Goal: Information Seeking & Learning: Learn about a topic

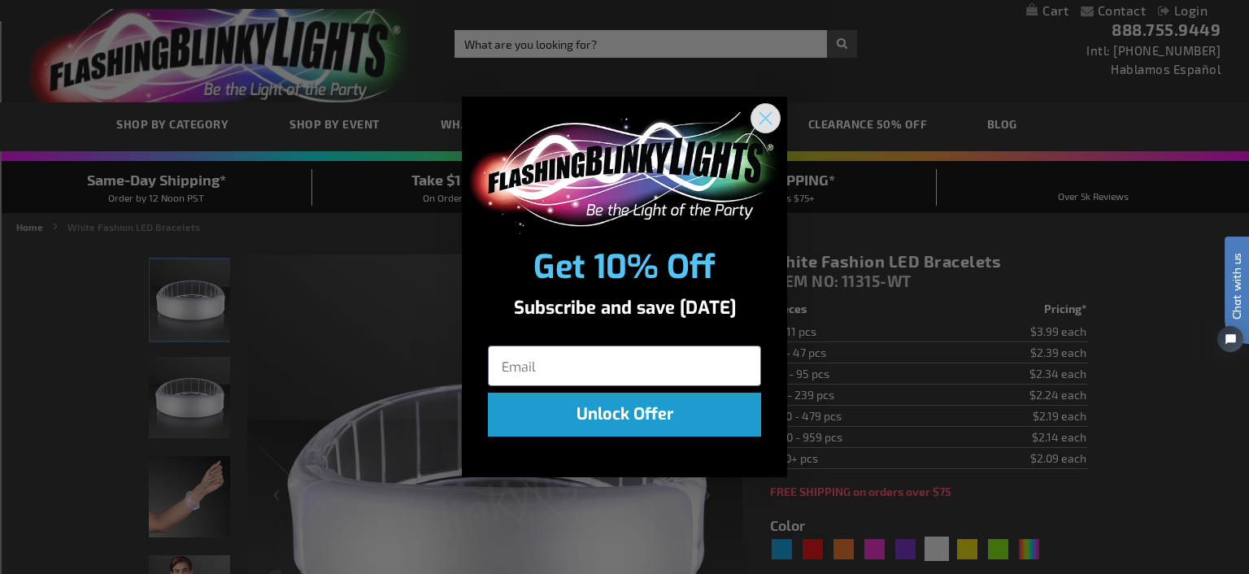
click at [779, 109] on icon "Close dialog" at bounding box center [765, 118] width 28 height 28
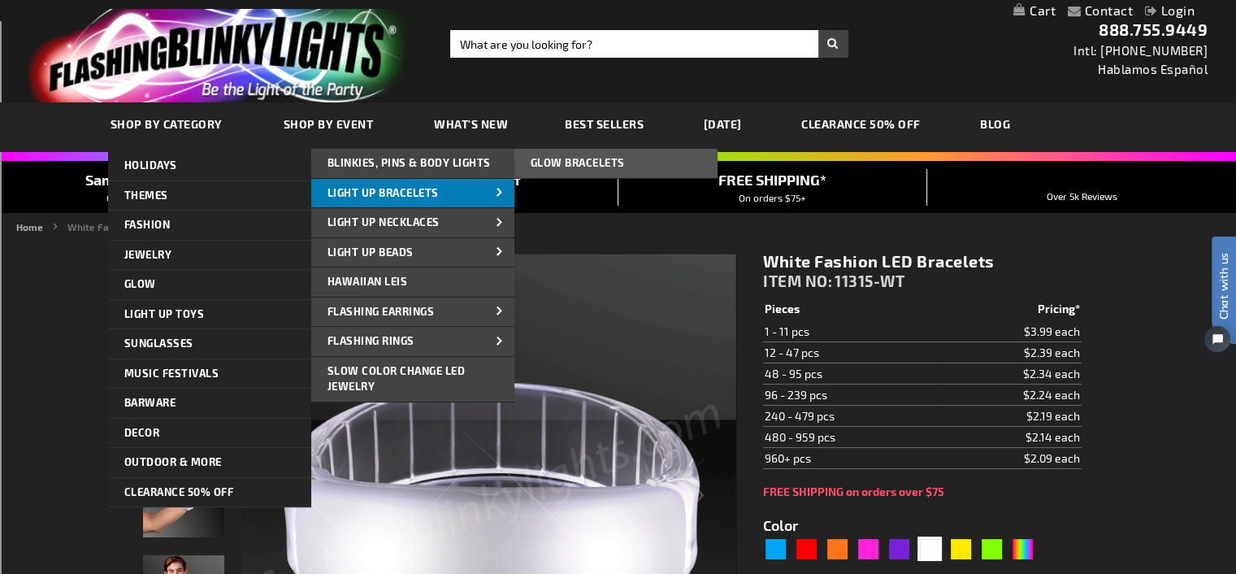
click at [502, 188] on span at bounding box center [500, 193] width 24 height 17
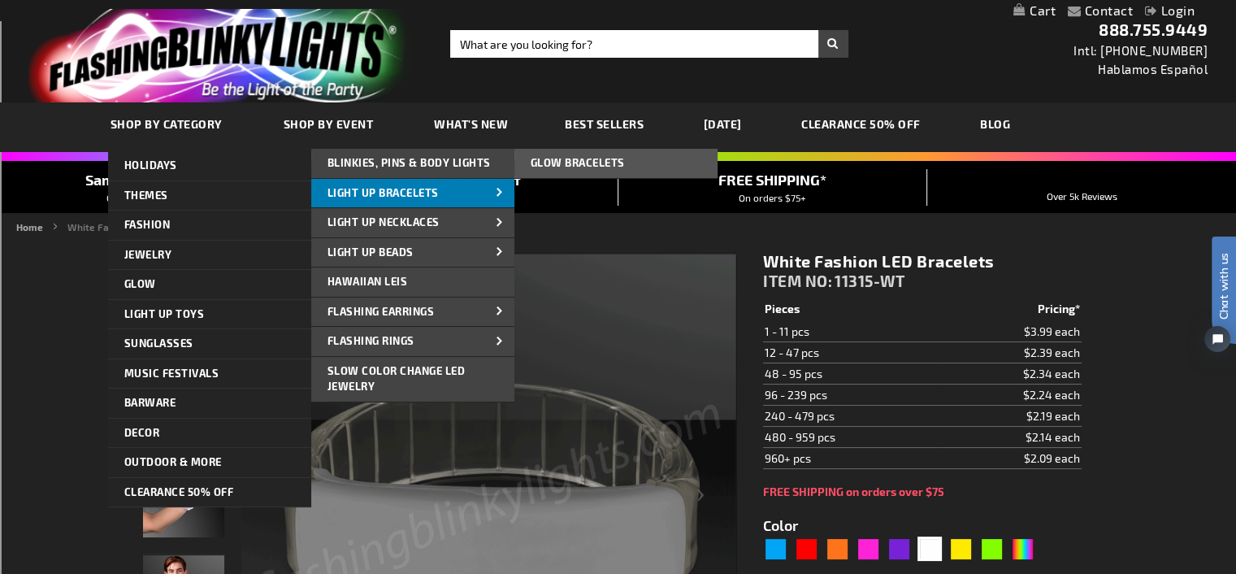
click at [498, 190] on span at bounding box center [500, 193] width 24 height 17
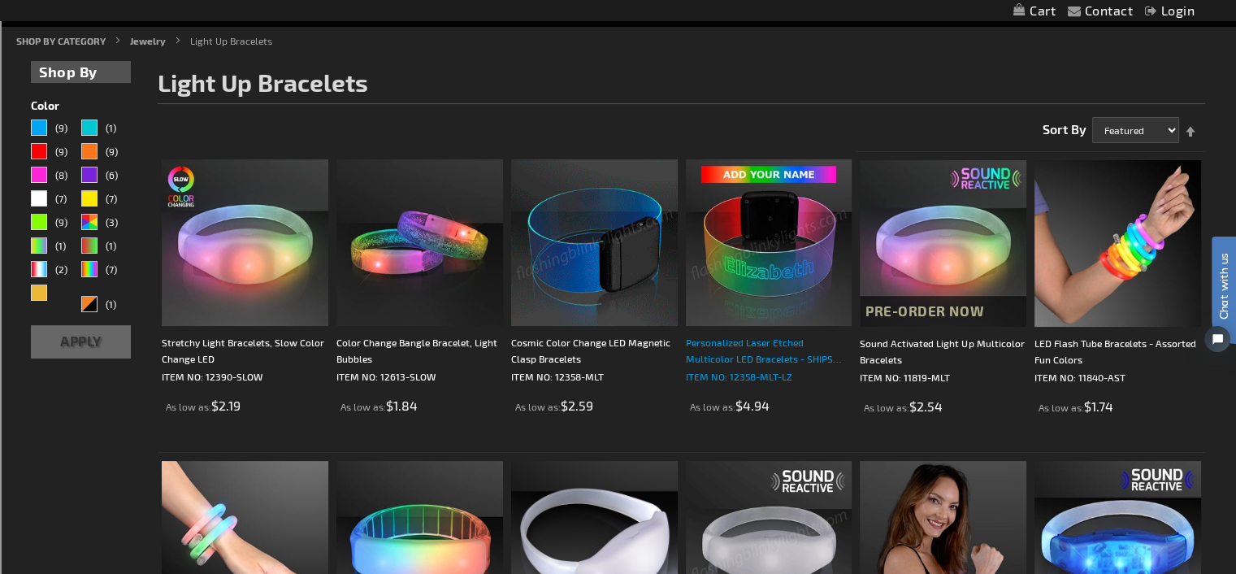
scroll to position [244, 0]
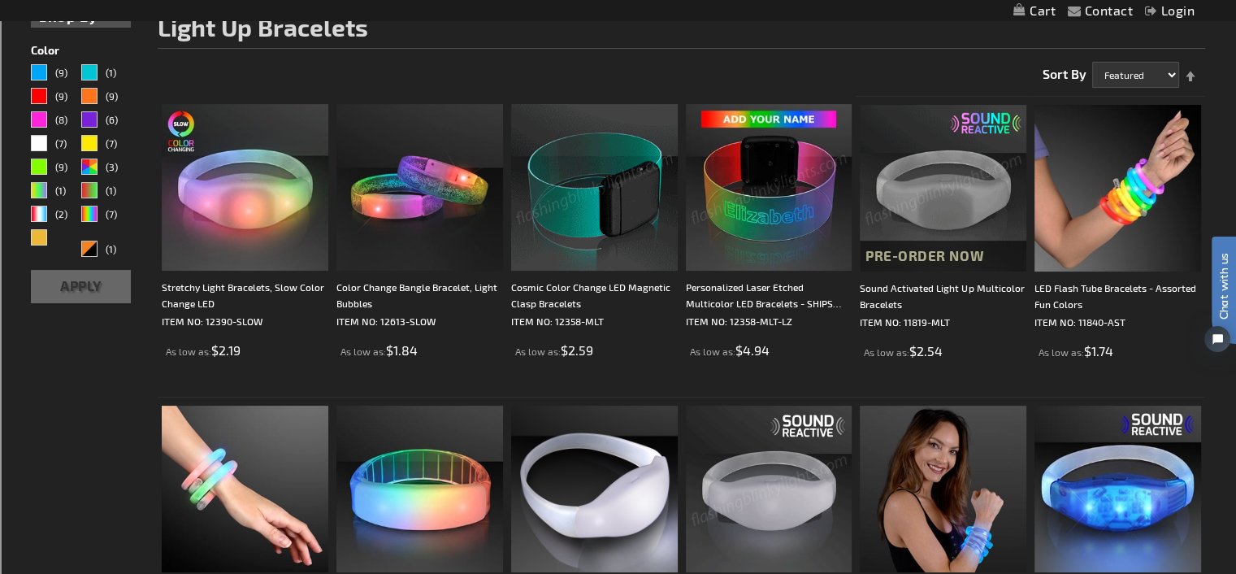
click at [941, 234] on img at bounding box center [943, 188] width 167 height 167
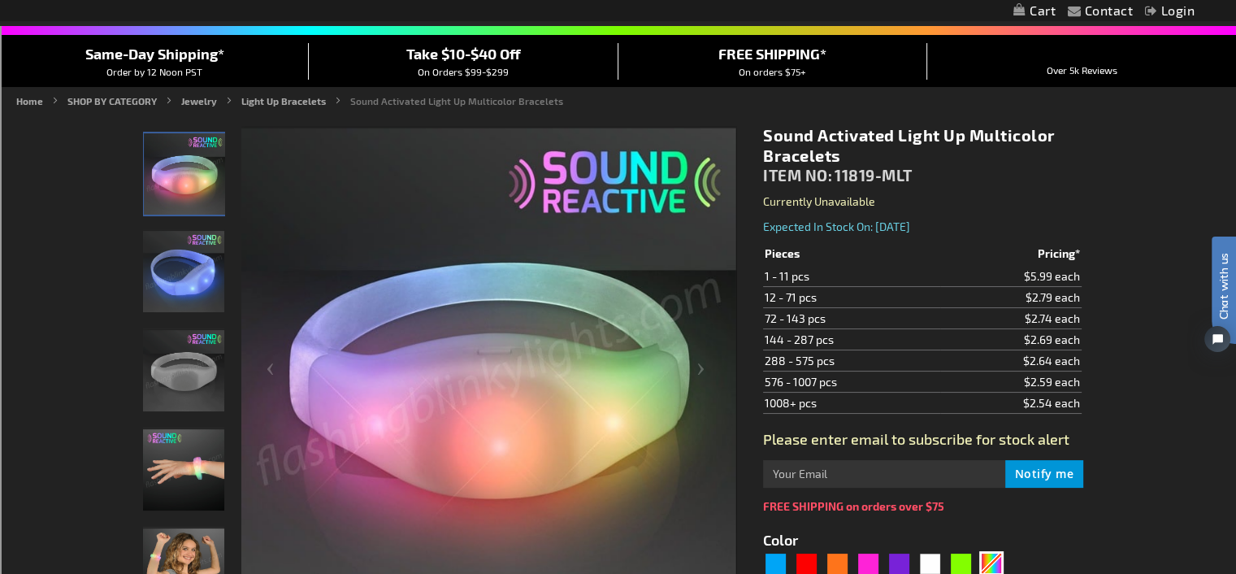
scroll to position [244, 0]
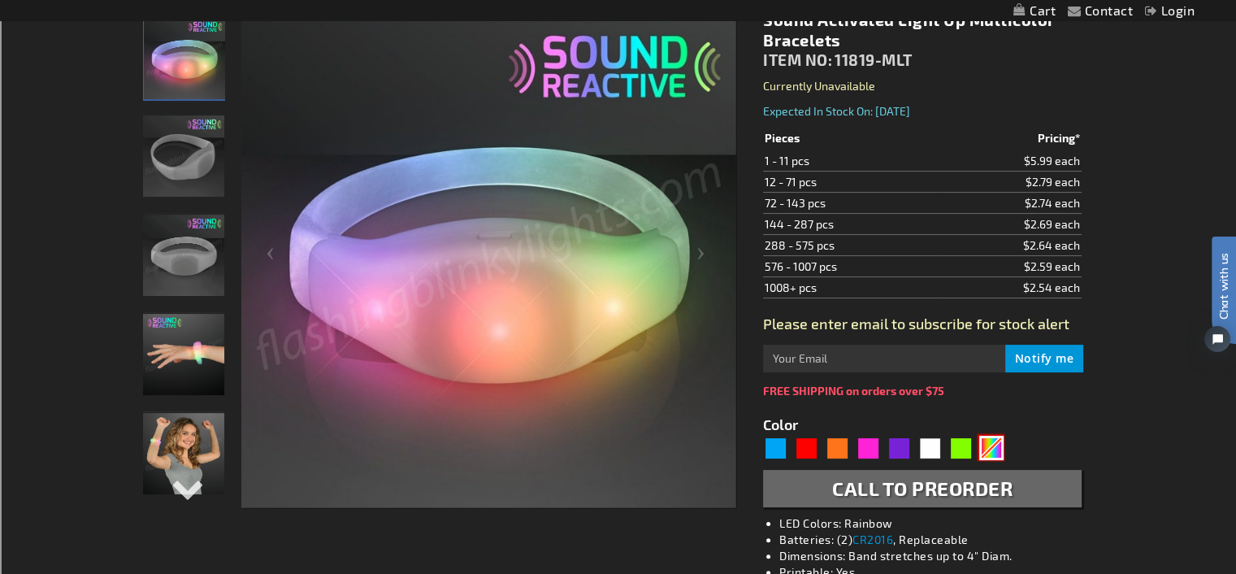
click at [989, 443] on div "Multicolor" at bounding box center [992, 448] width 24 height 24
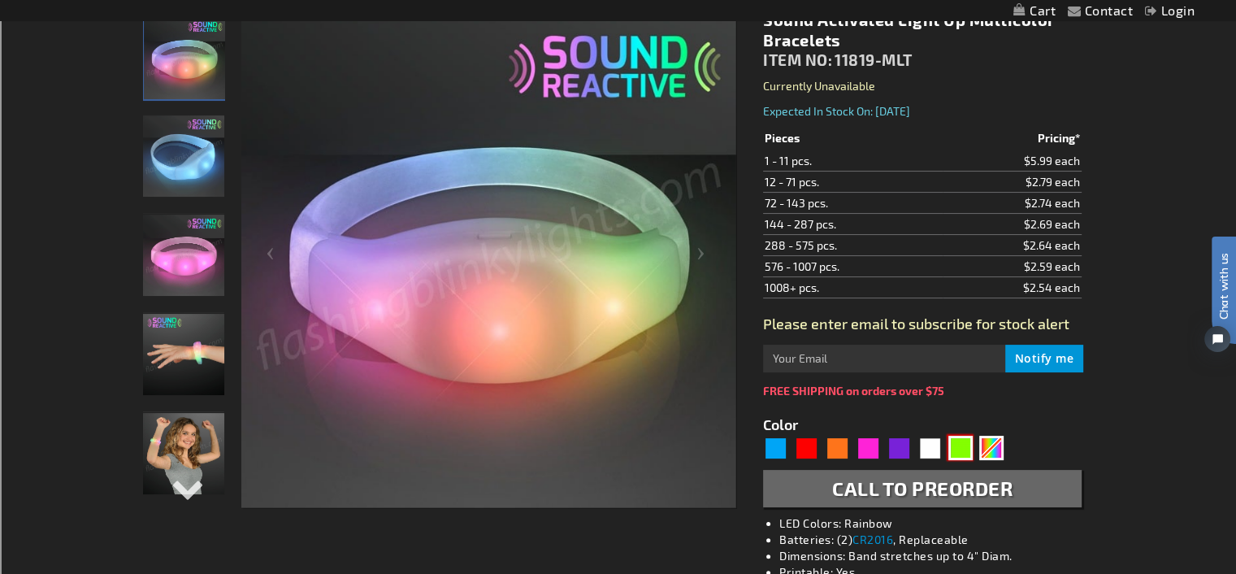
click at [965, 443] on div "Green" at bounding box center [961, 448] width 24 height 24
type input "5648"
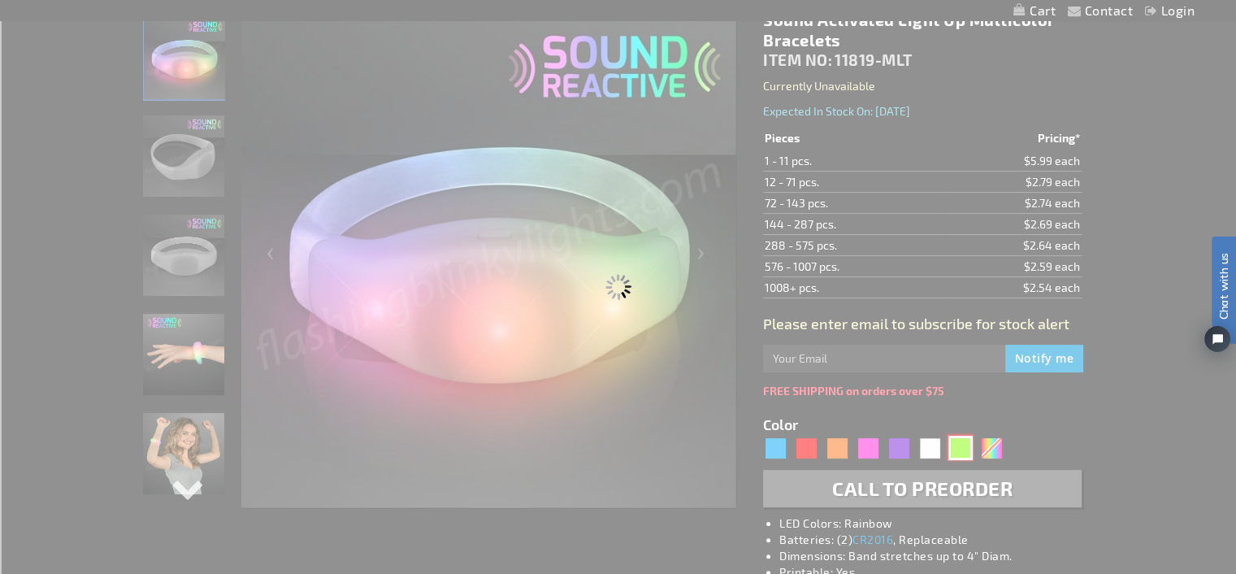
type input "11819-GN"
type input "Customize - Green LED Sound Activated Bracelets - ITEM NO: 11819-GN"
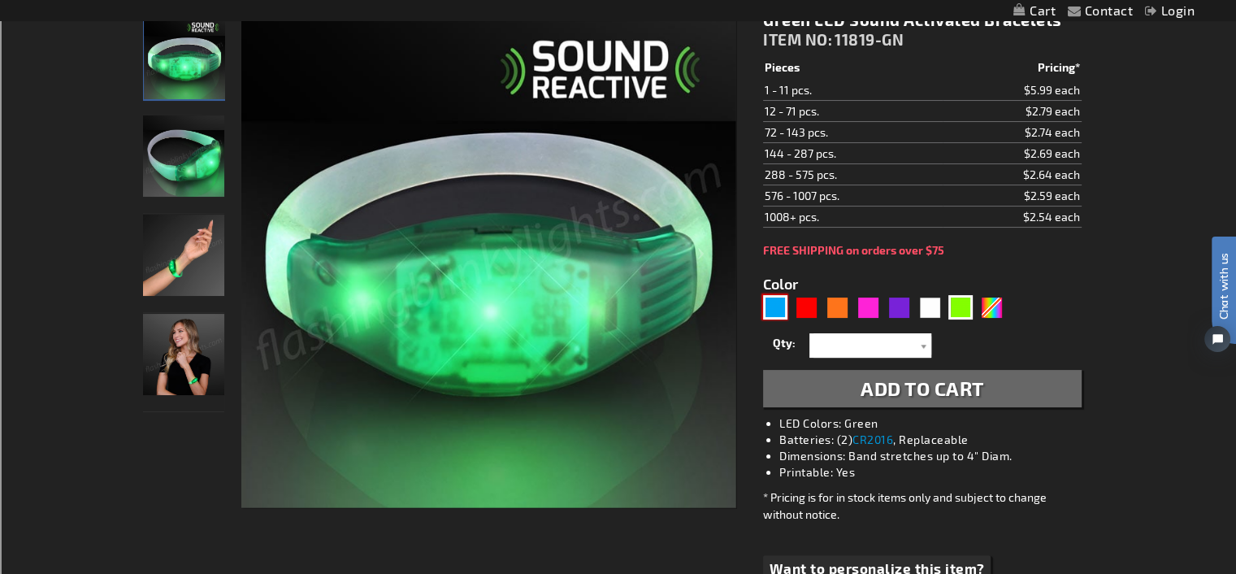
click at [775, 305] on div "Blue" at bounding box center [775, 307] width 24 height 24
type input "5629"
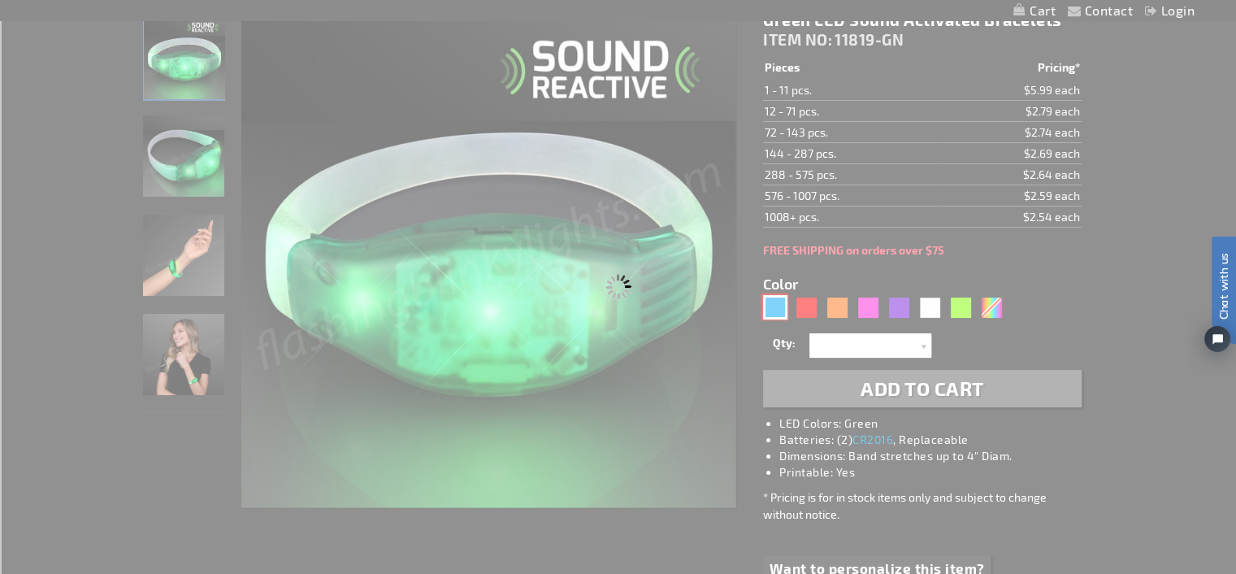
type input "11819-BL"
type input "Customize - Blue LED Sound Activated Bracelets - ITEM NO: 11819-BL"
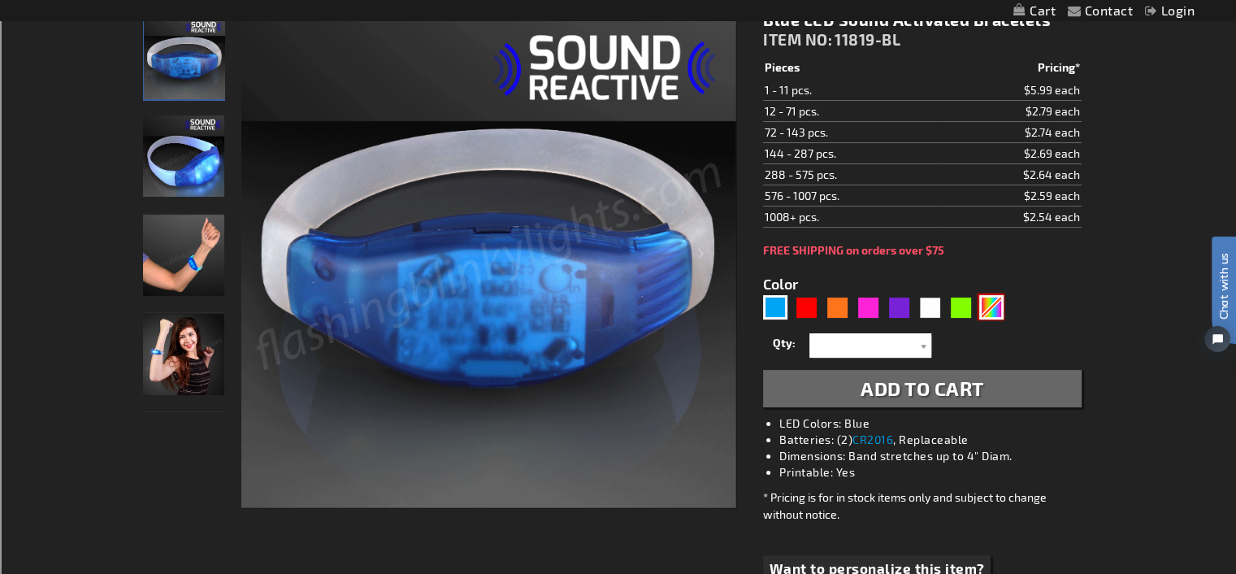
click at [992, 302] on div "Multicolor" at bounding box center [992, 307] width 24 height 24
type input "5659"
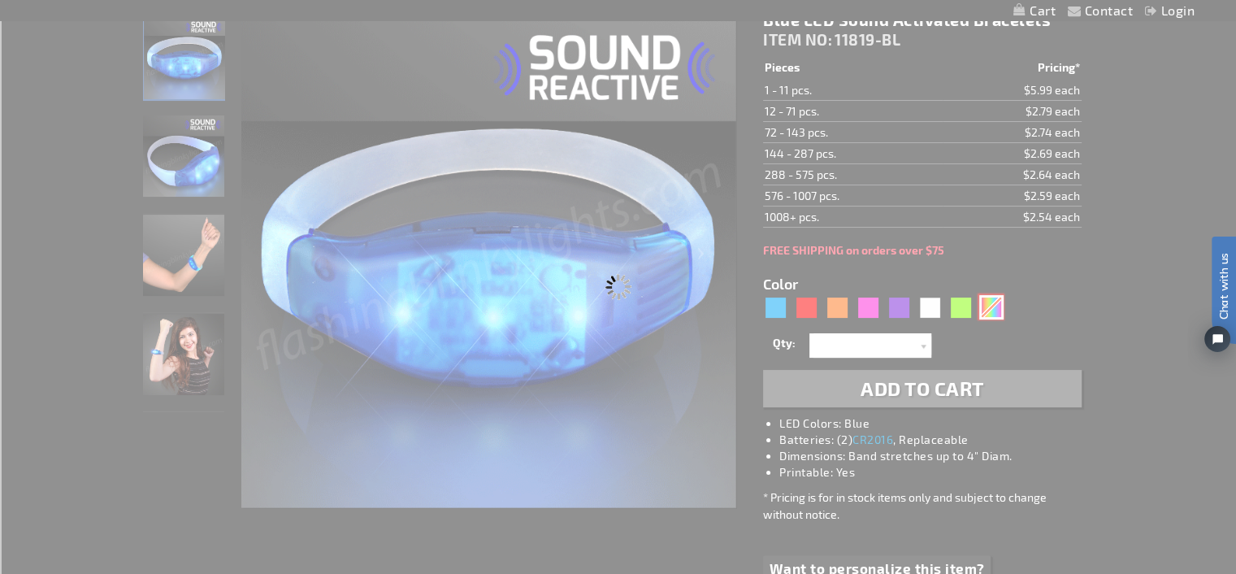
type input "11819-MLT"
type input "Customize - Sound Activated Light Up Multicolor Bracelets - ITEM NO: 11819-MLT"
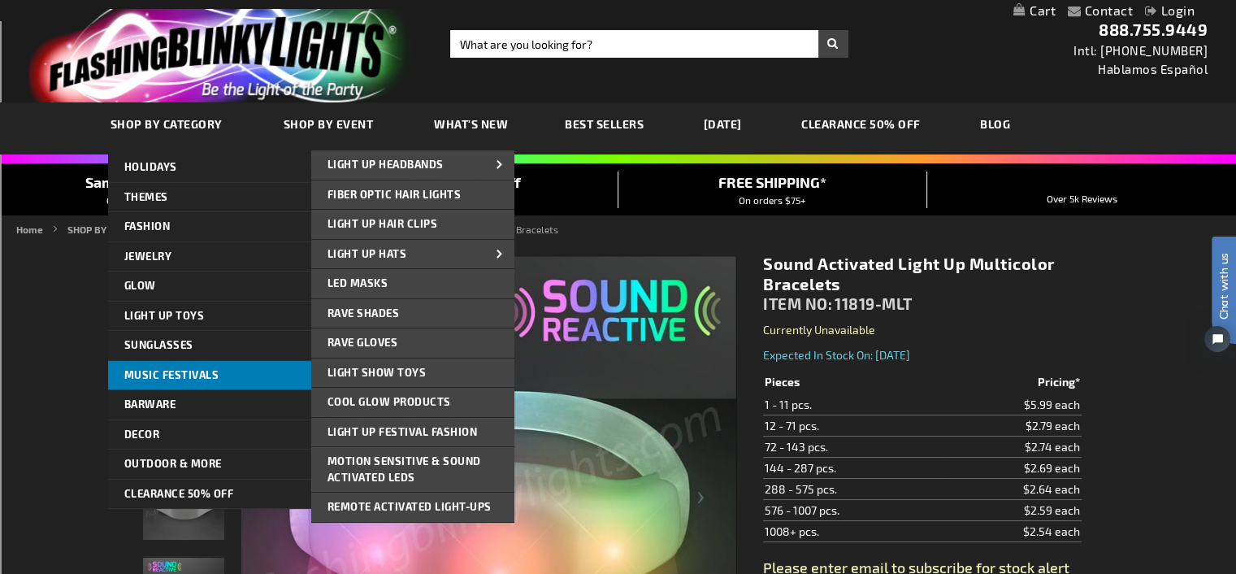
click at [183, 372] on span "Music Festivals" at bounding box center [171, 374] width 95 height 13
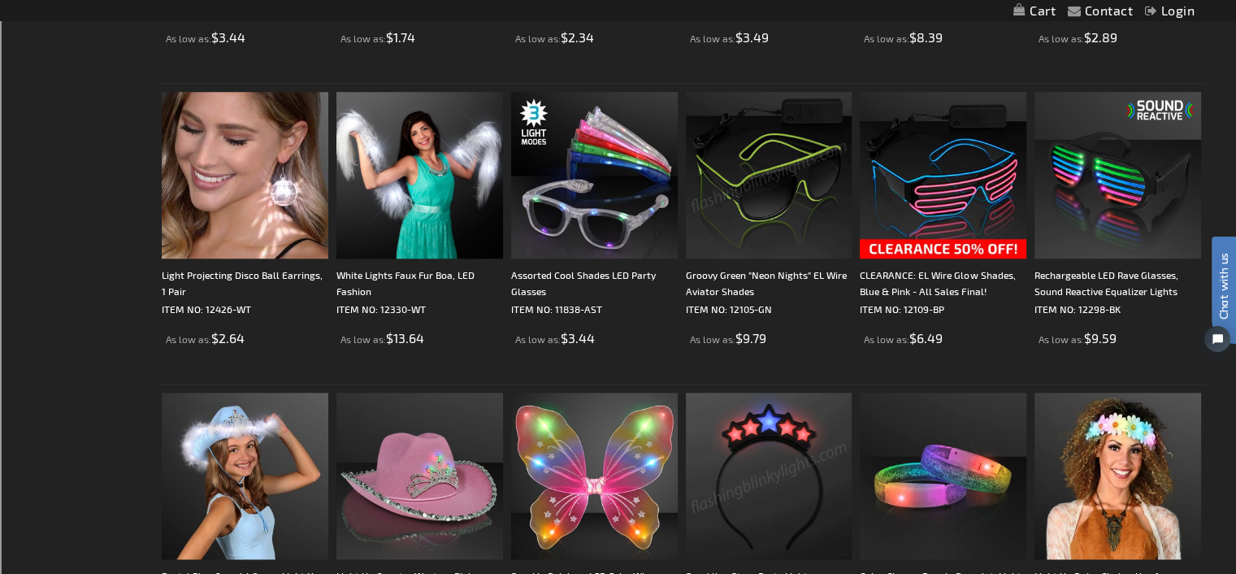
scroll to position [1626, 0]
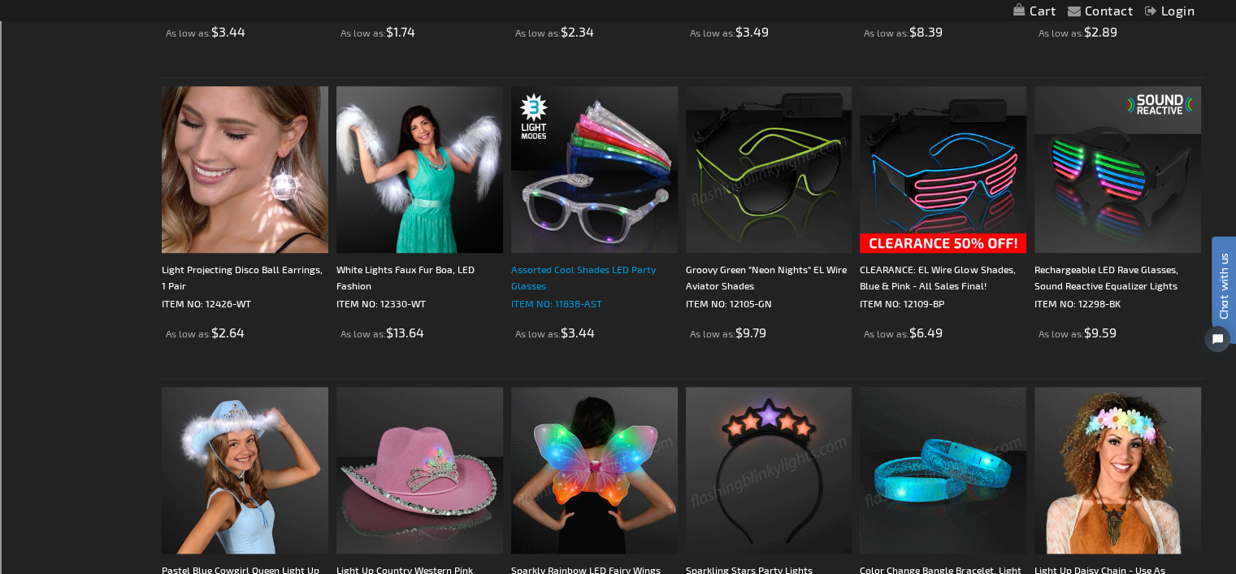
click at [551, 266] on div "Assorted Cool Shades LED Party Glasses" at bounding box center [594, 277] width 167 height 33
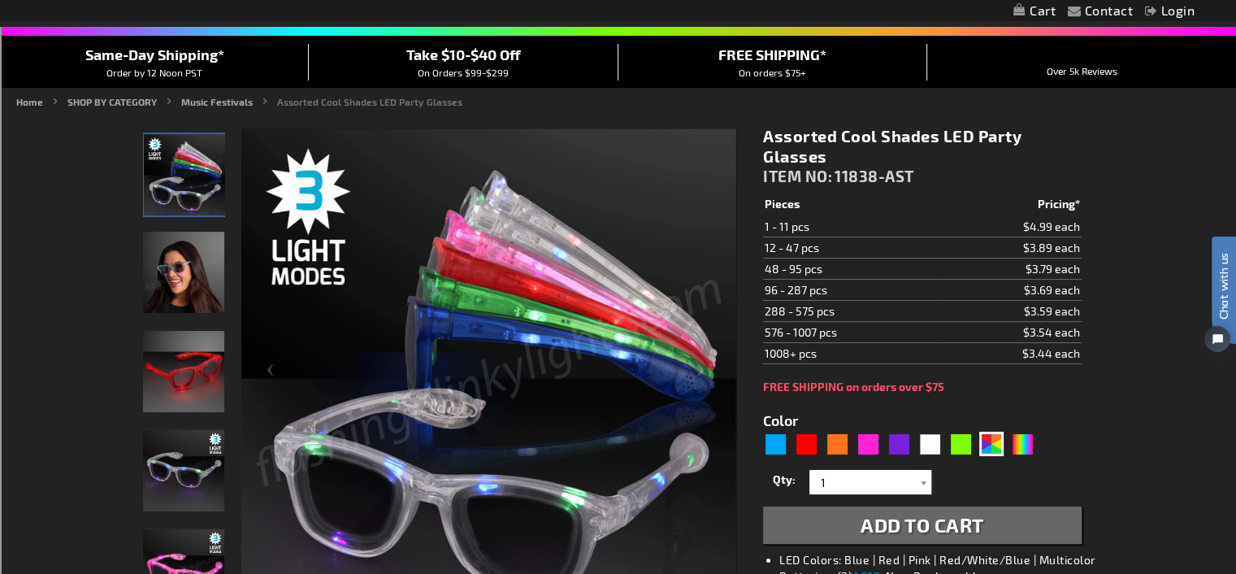
scroll to position [163, 0]
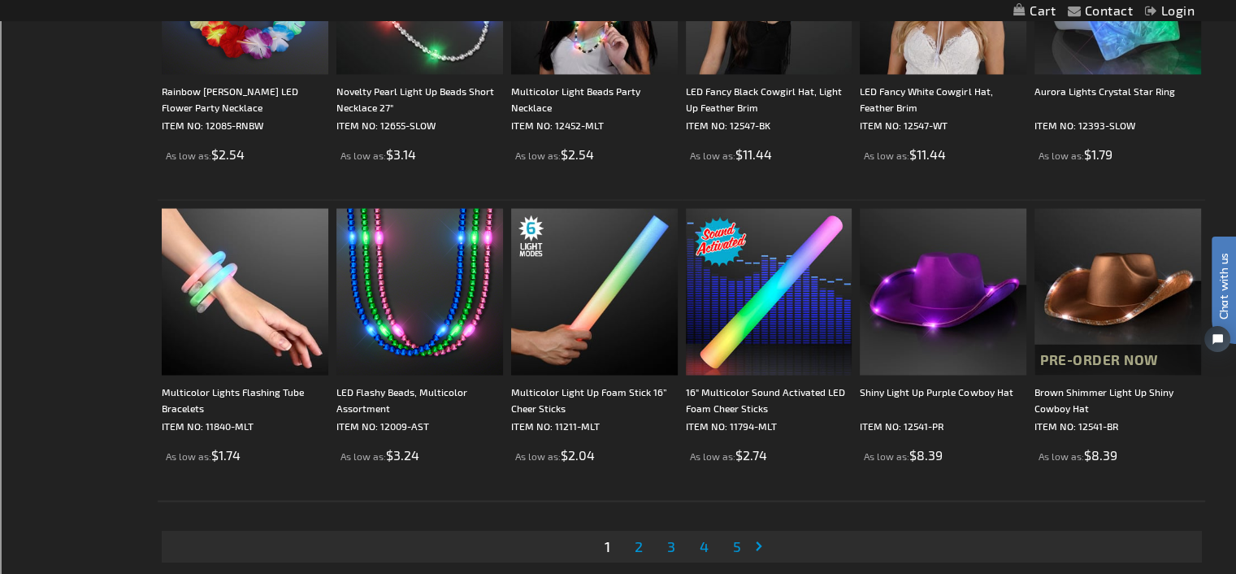
scroll to position [3089, 0]
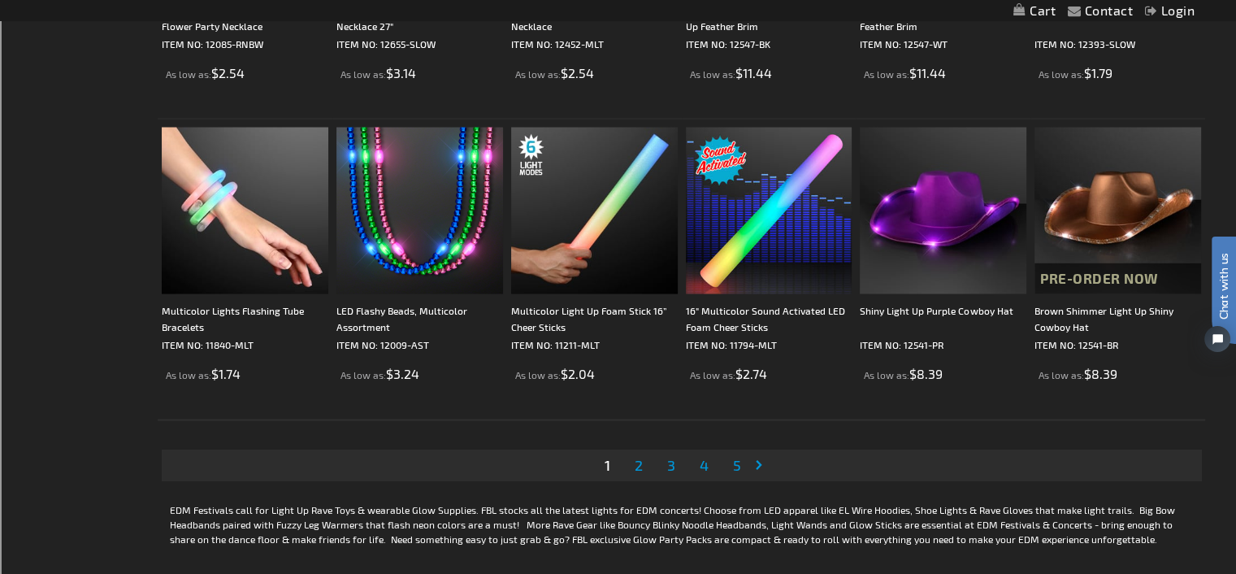
click at [637, 462] on span "2" at bounding box center [639, 464] width 8 height 18
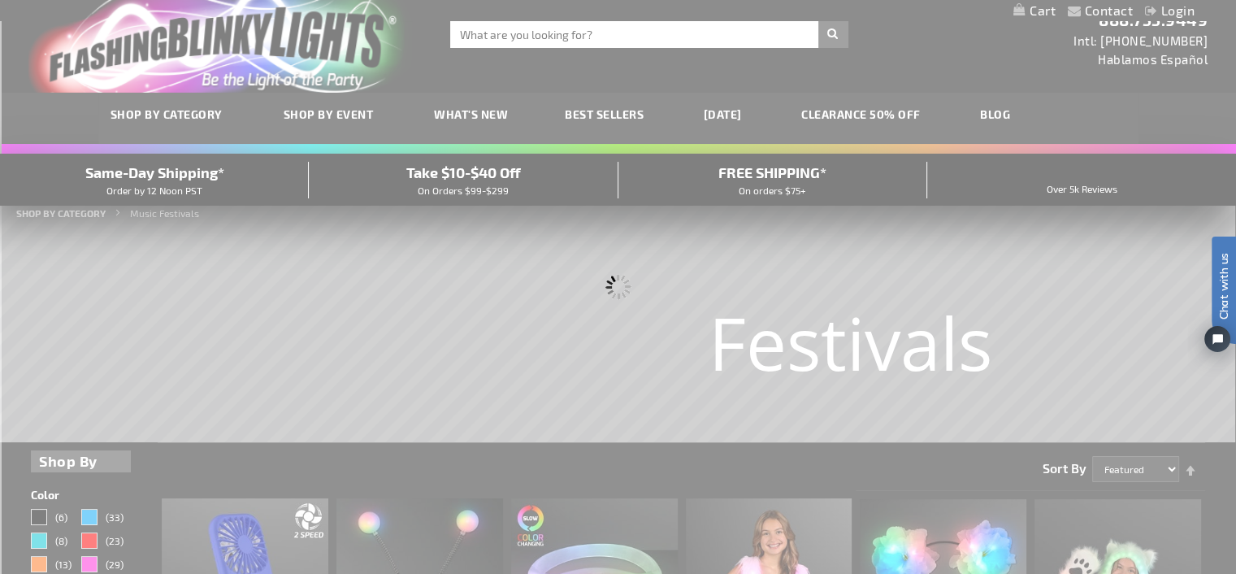
scroll to position [0, 0]
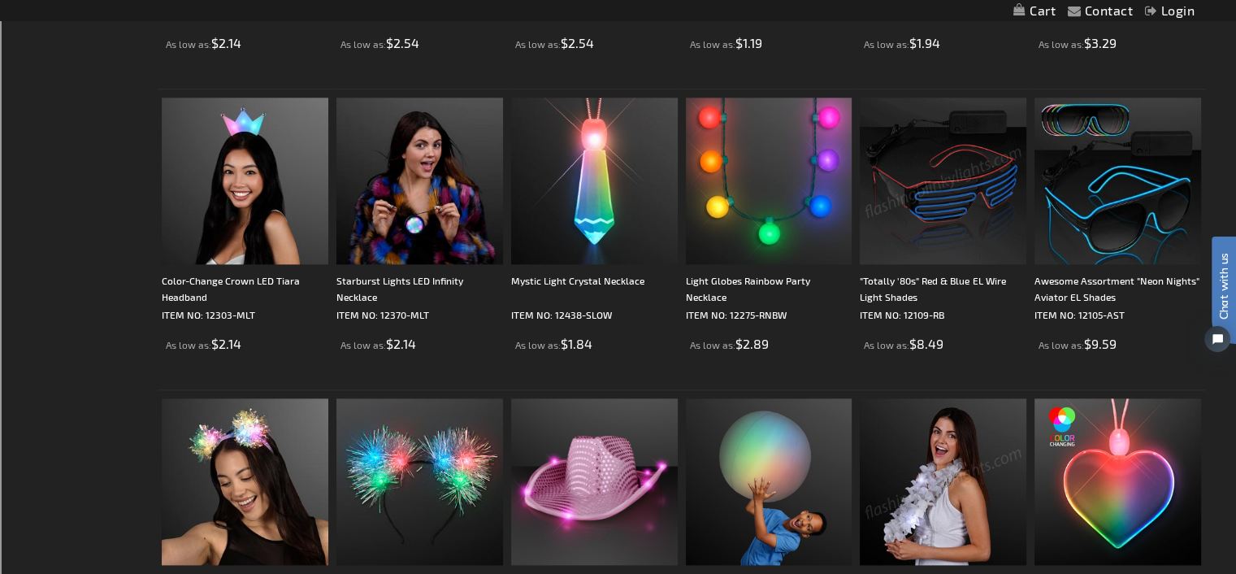
scroll to position [1951, 0]
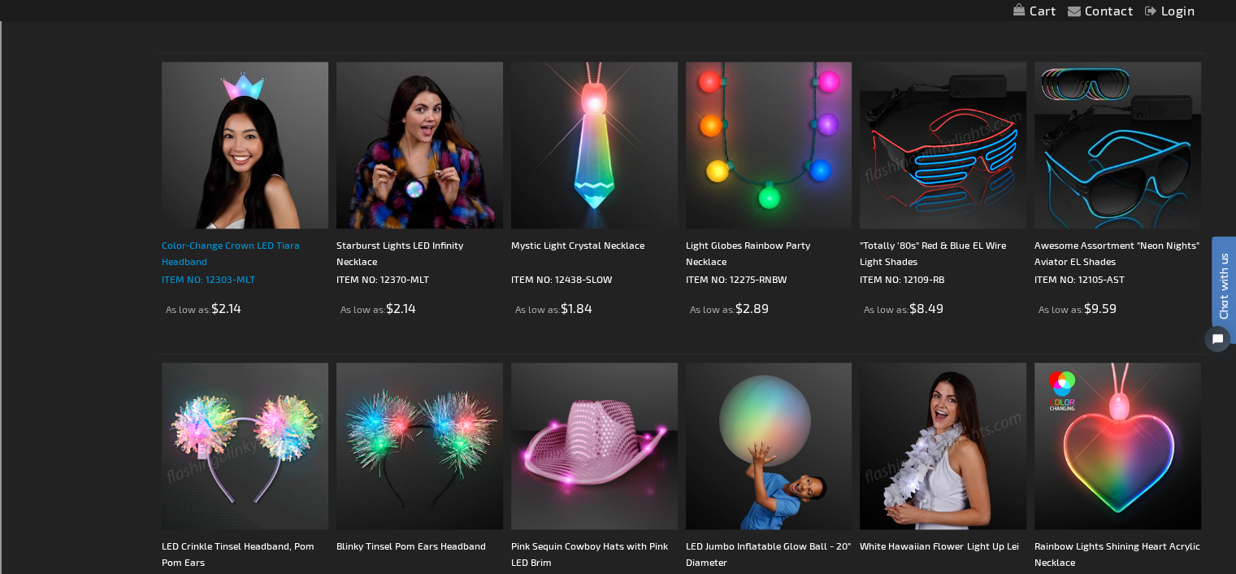
click at [191, 248] on div "Color-Change Crown LED Tiara Headband" at bounding box center [245, 253] width 167 height 33
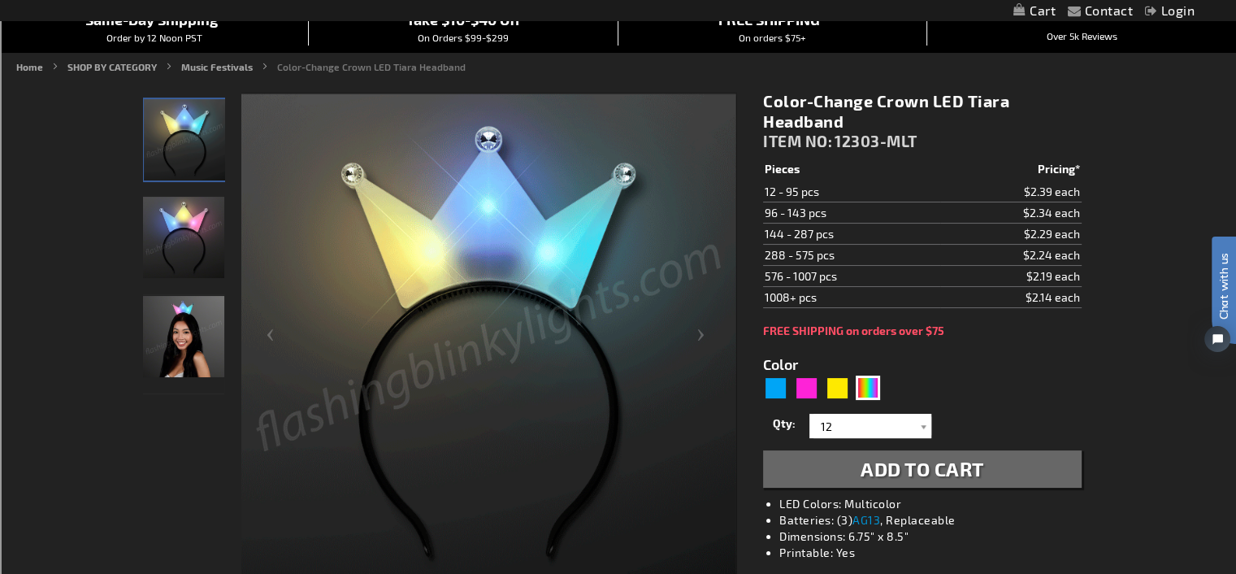
click at [193, 321] on img "Woman wearing Light Up Multicolor LED Tiara Headband" at bounding box center [183, 336] width 81 height 81
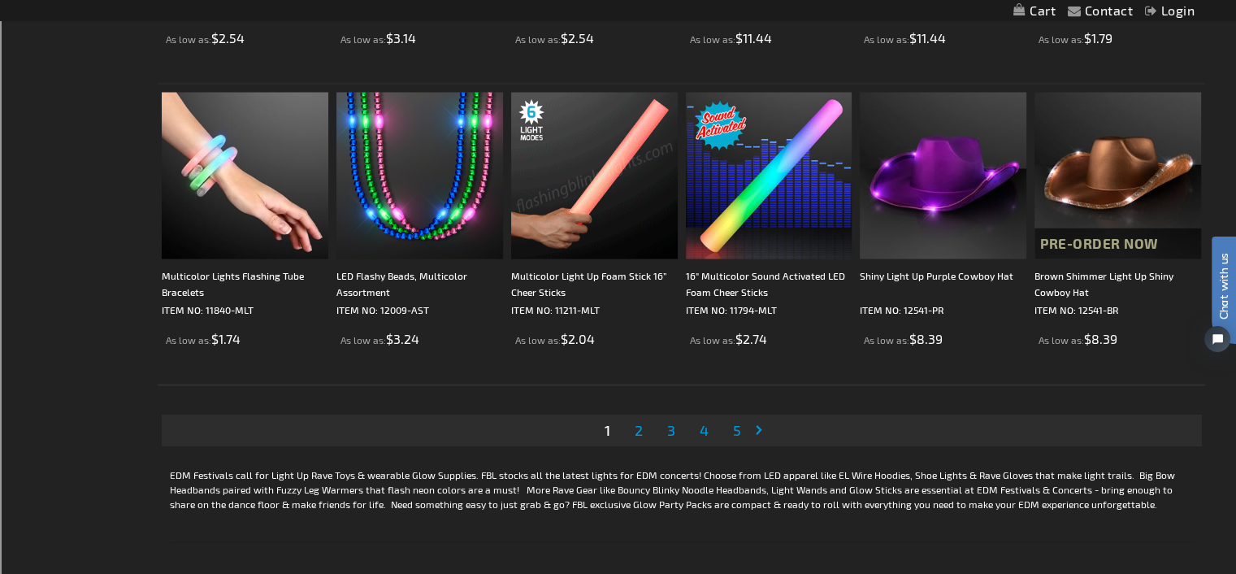
scroll to position [3167, 0]
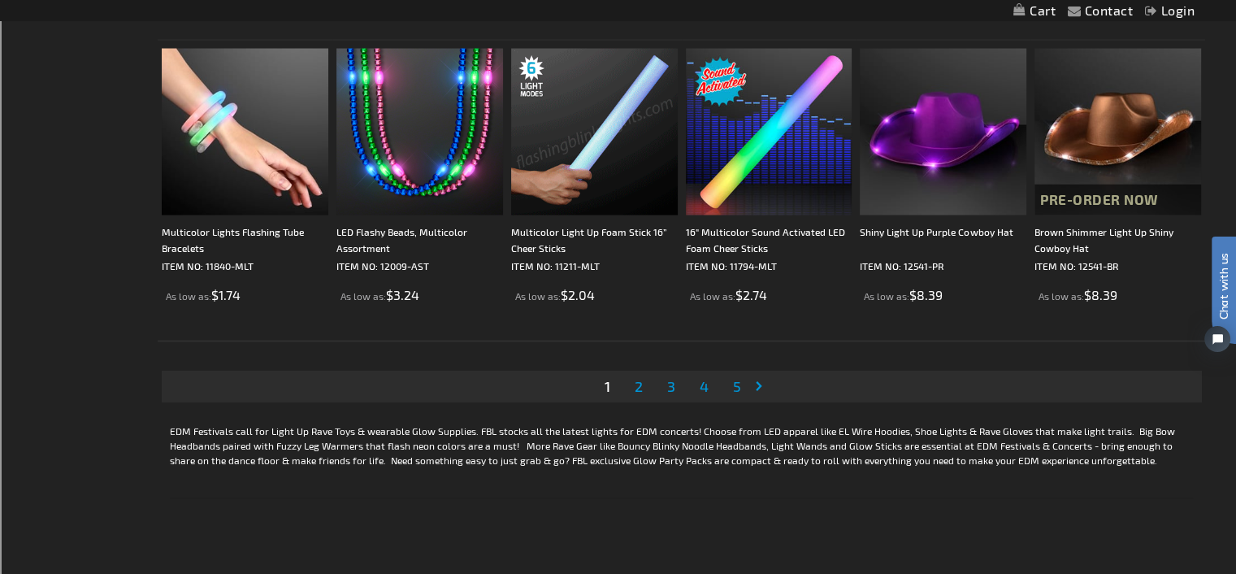
click at [637, 378] on span "2" at bounding box center [639, 386] width 8 height 18
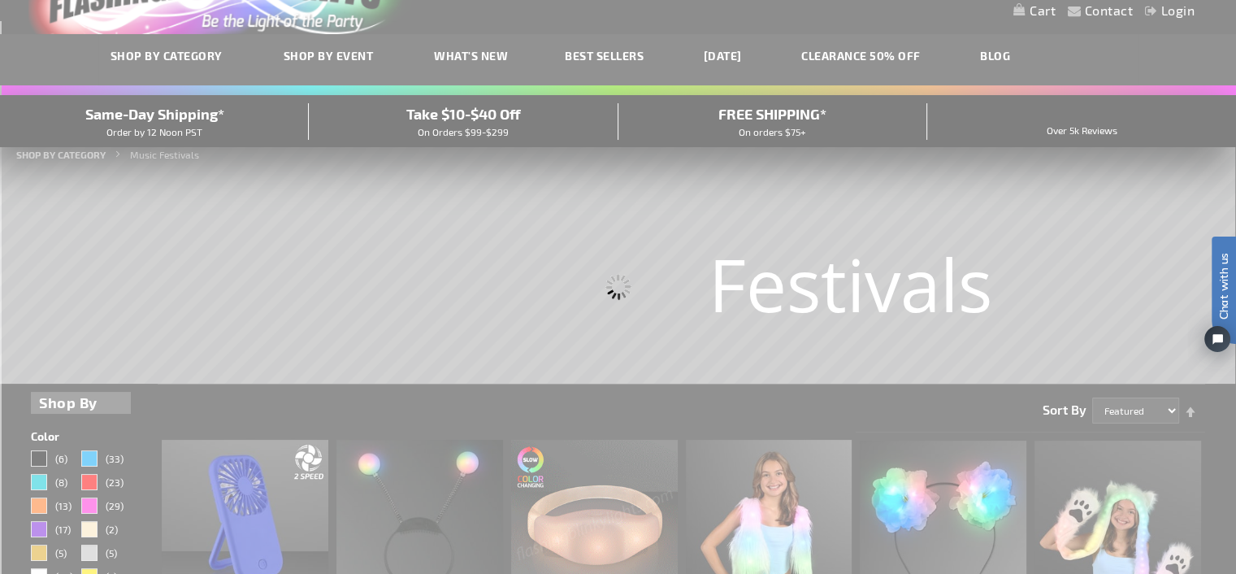
scroll to position [3, 0]
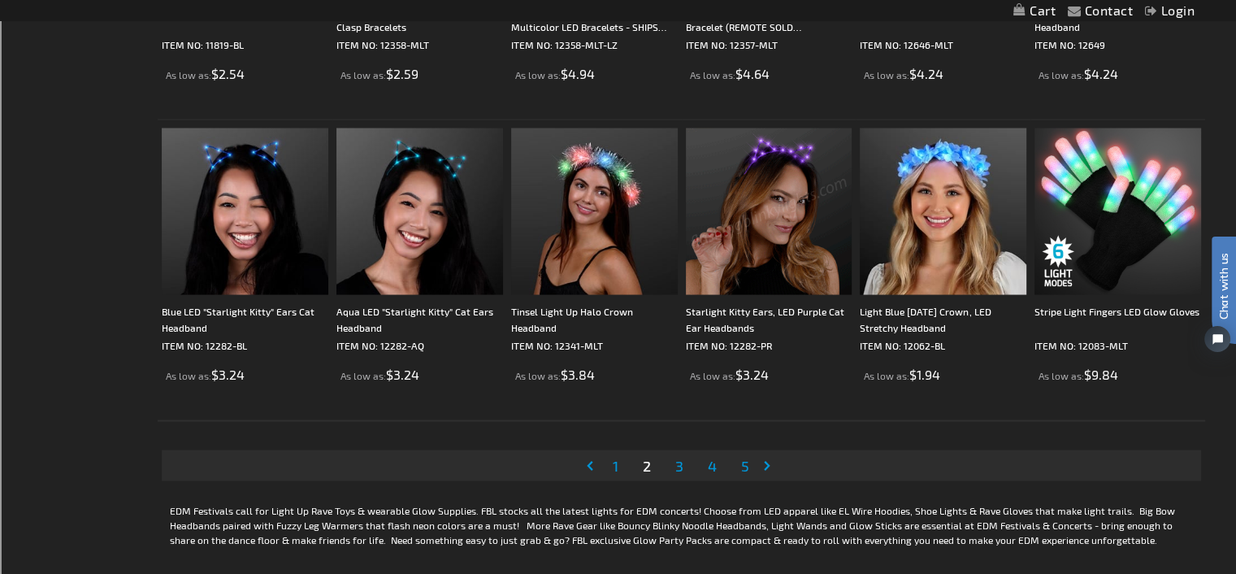
scroll to position [3089, 0]
click at [767, 461] on link "Page Next" at bounding box center [771, 464] width 16 height 24
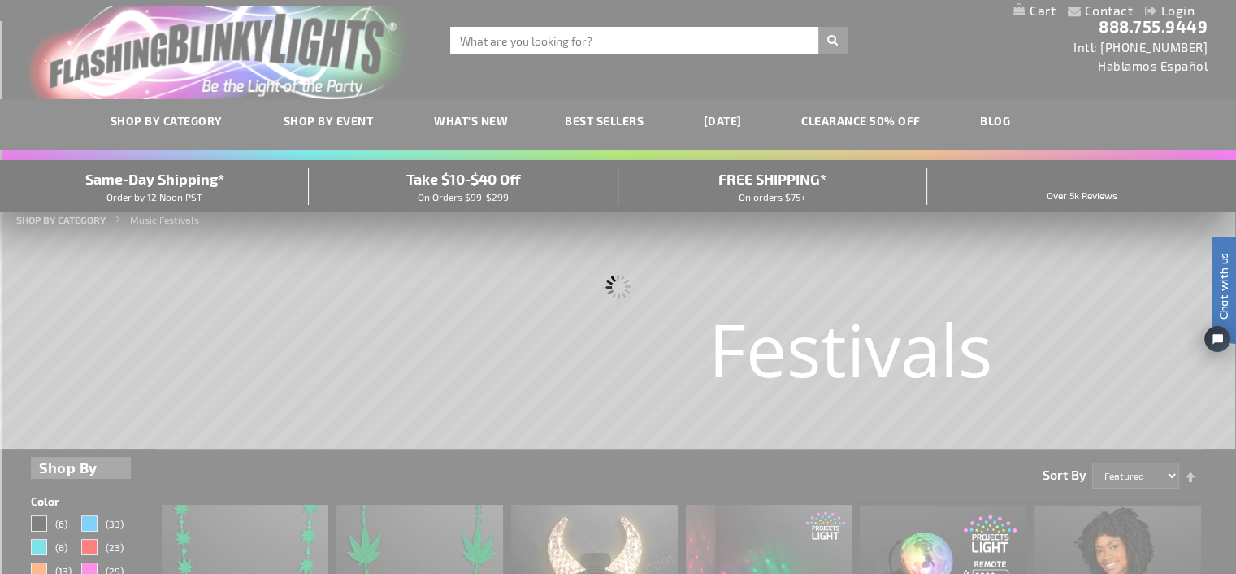
scroll to position [0, 0]
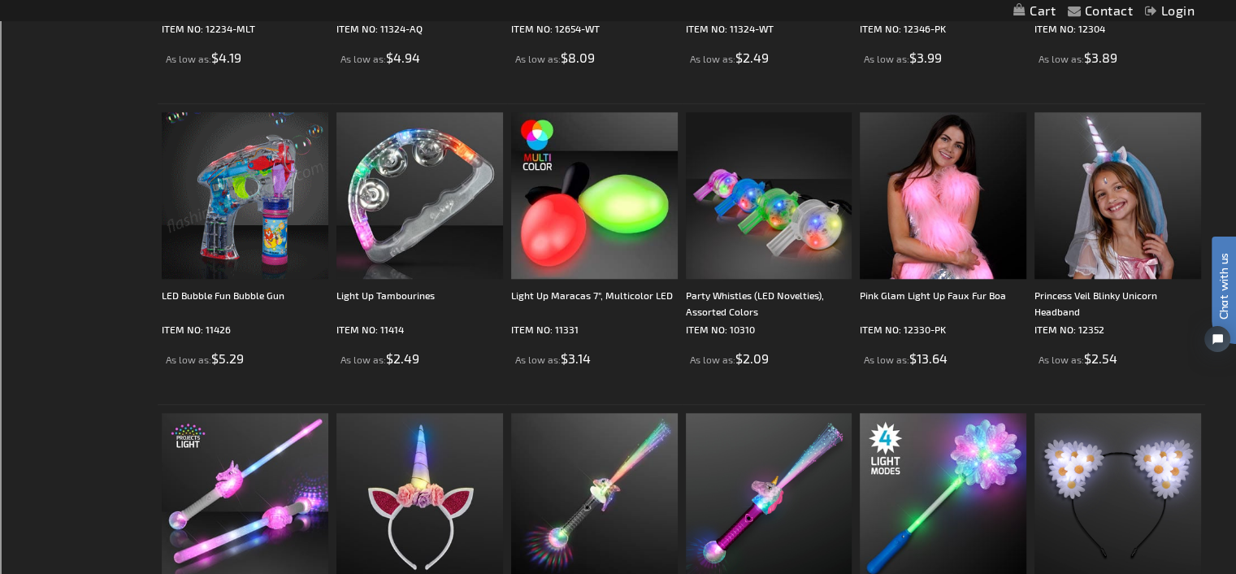
scroll to position [1626, 0]
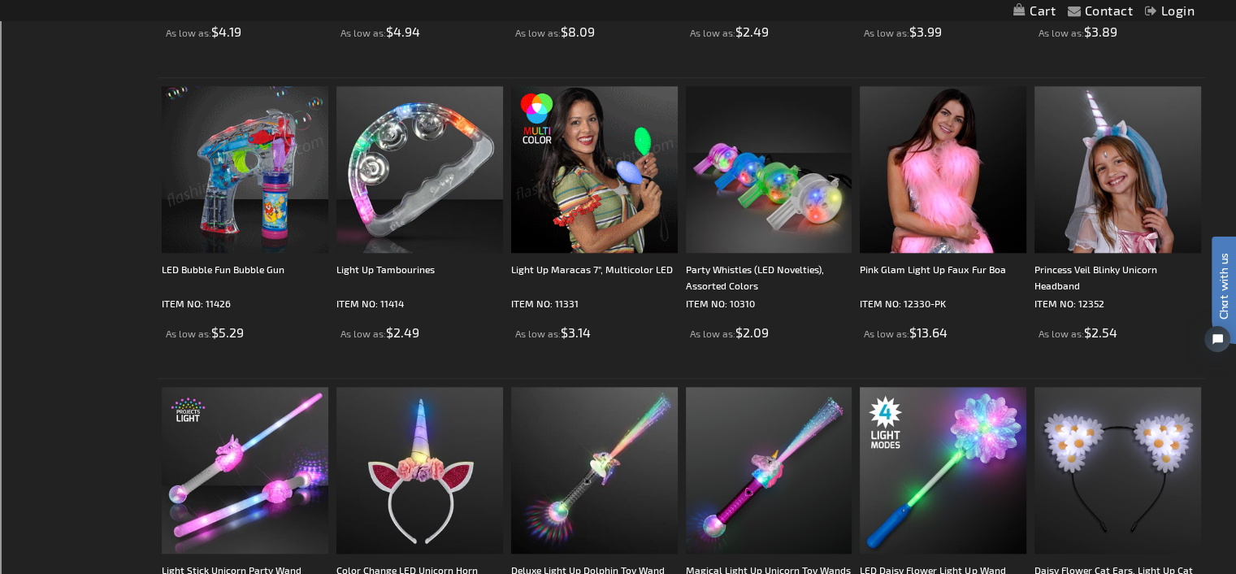
click at [589, 217] on img at bounding box center [594, 169] width 167 height 167
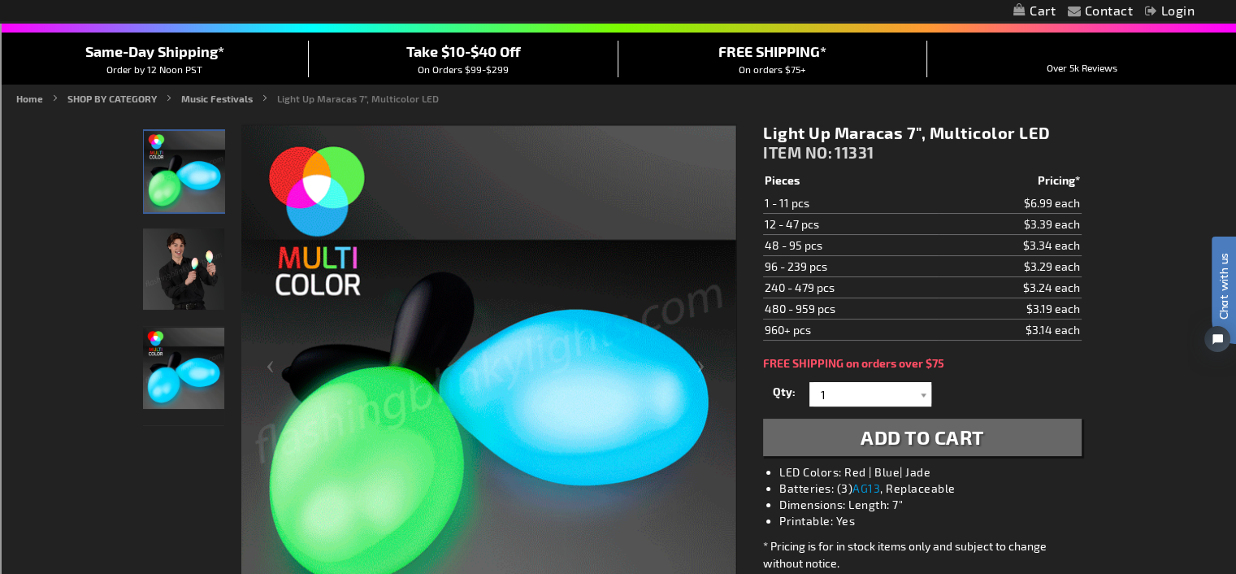
scroll to position [164, 0]
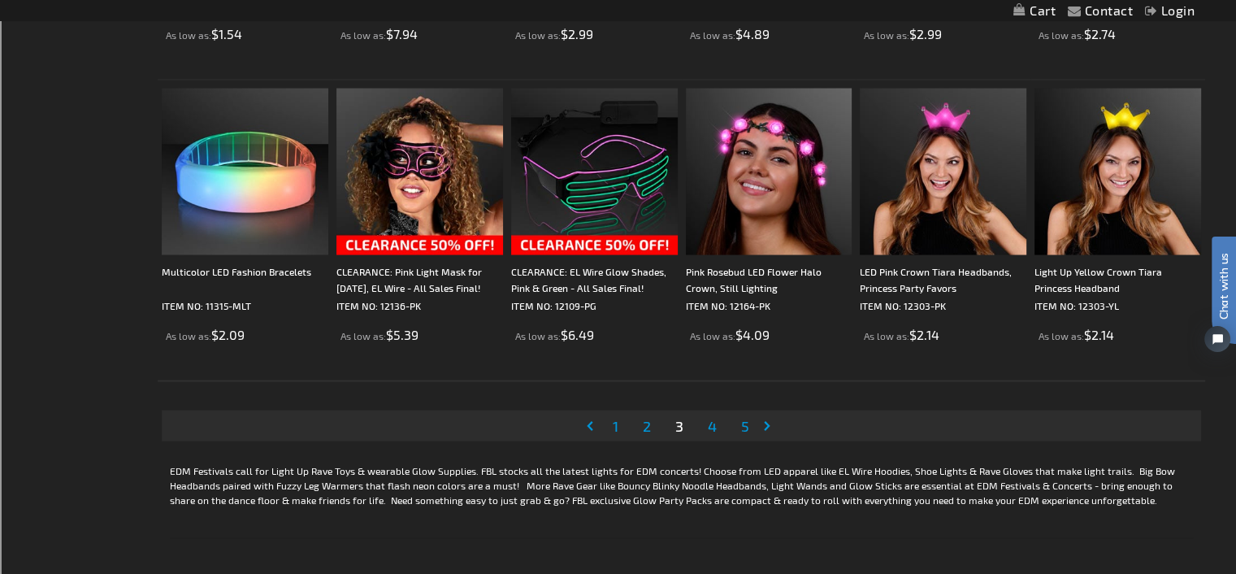
scroll to position [3169, 0]
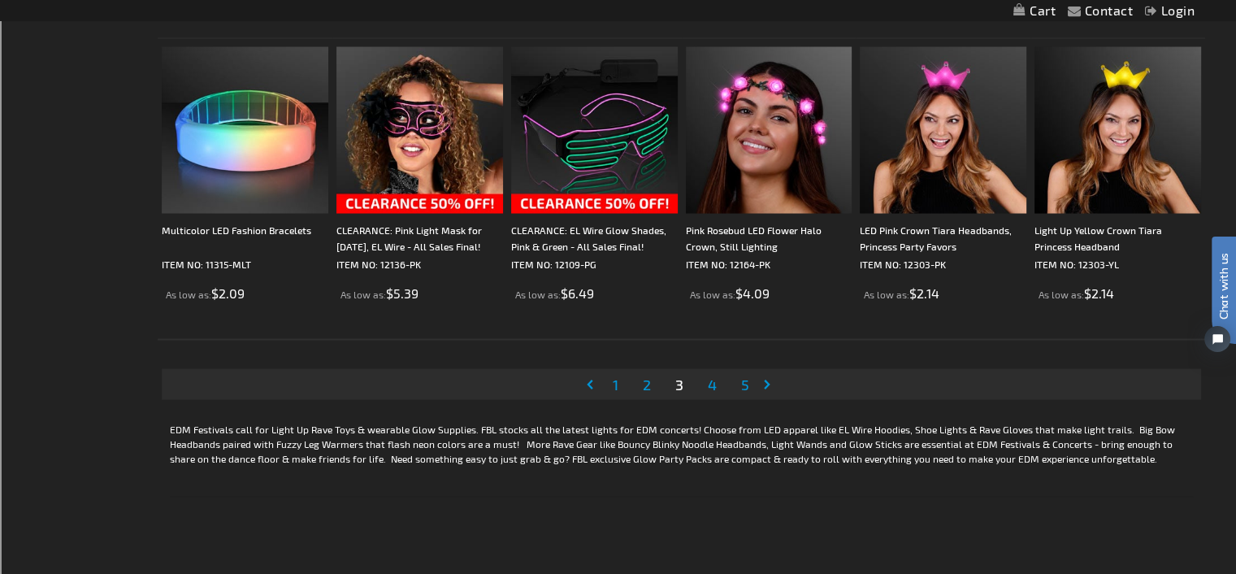
click at [713, 380] on span "4" at bounding box center [712, 385] width 9 height 18
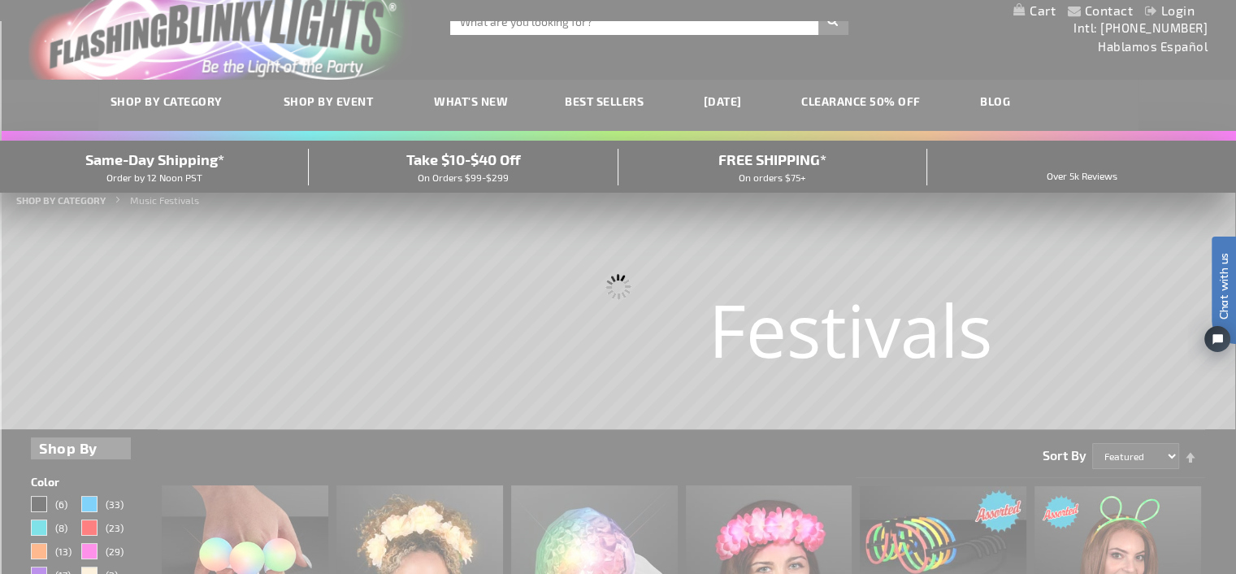
scroll to position [0, 0]
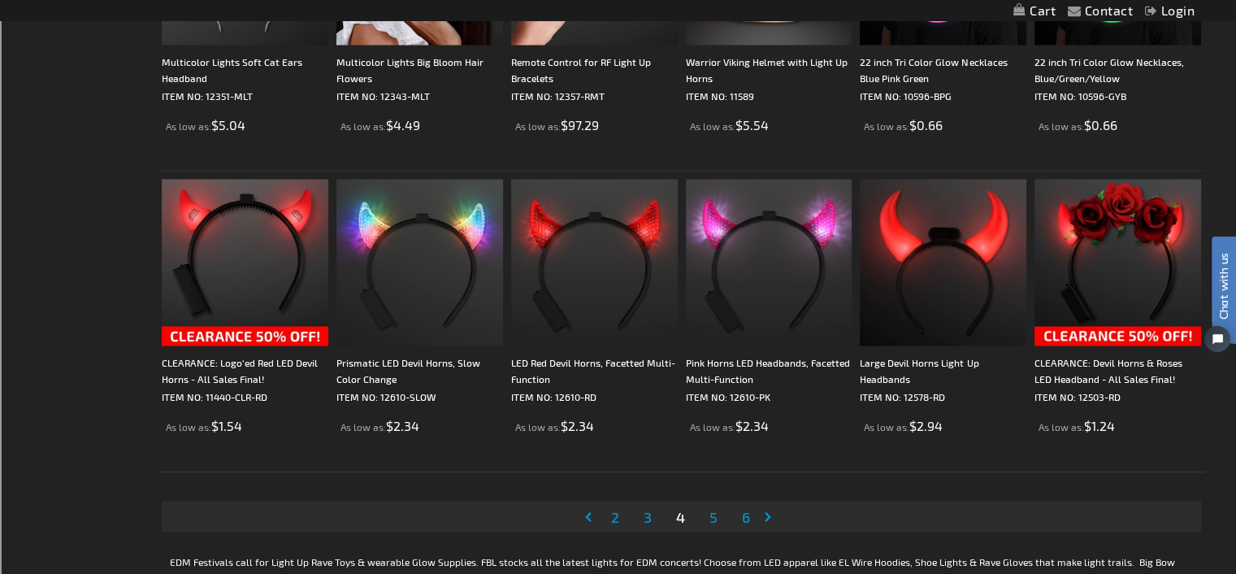
scroll to position [3089, 0]
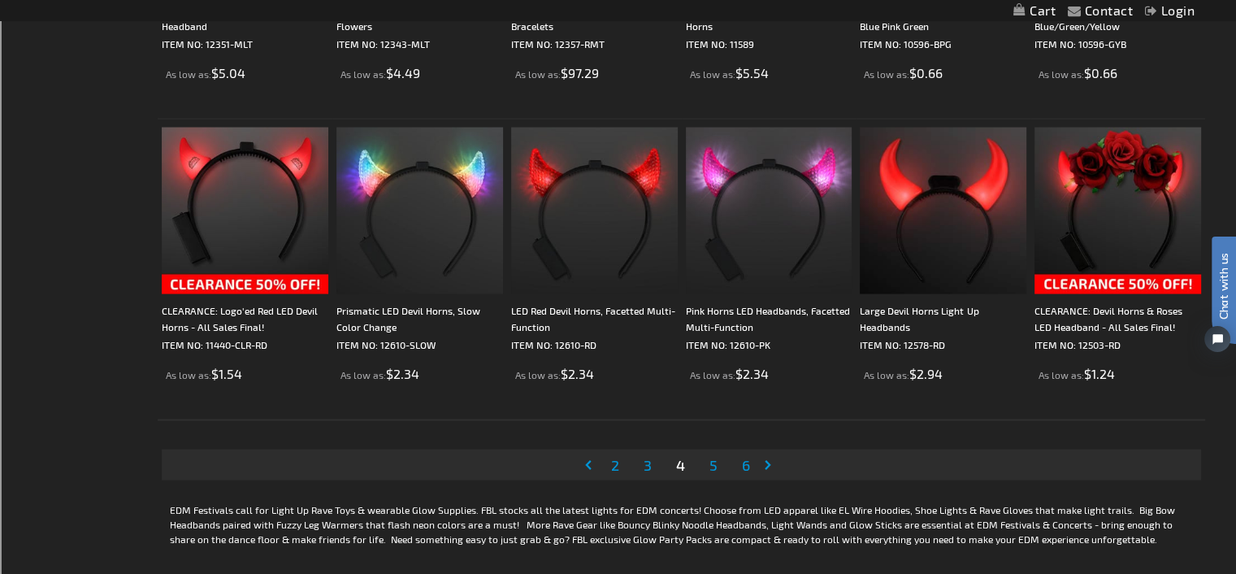
click at [713, 458] on span "5" at bounding box center [714, 464] width 8 height 18
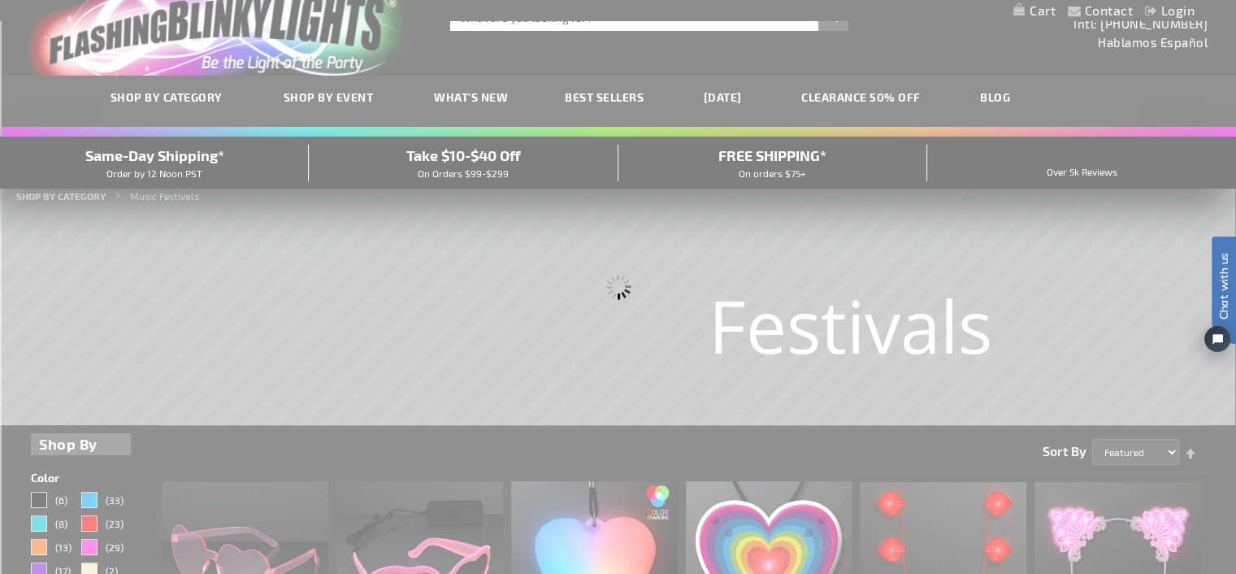
scroll to position [0, 0]
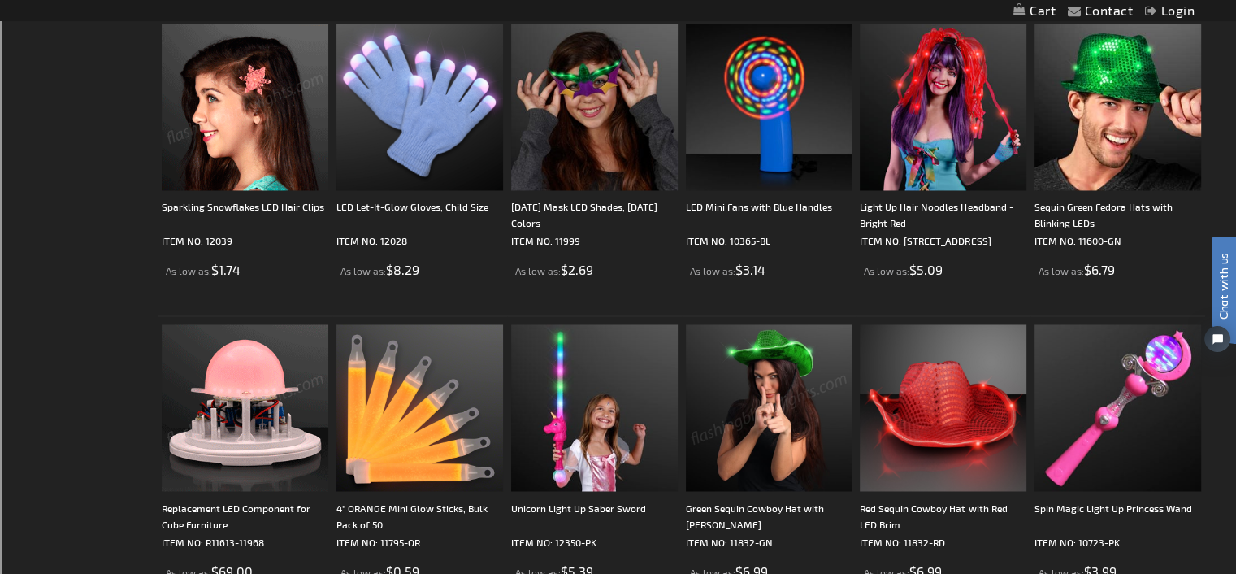
scroll to position [2601, 0]
